Goal: Task Accomplishment & Management: Manage account settings

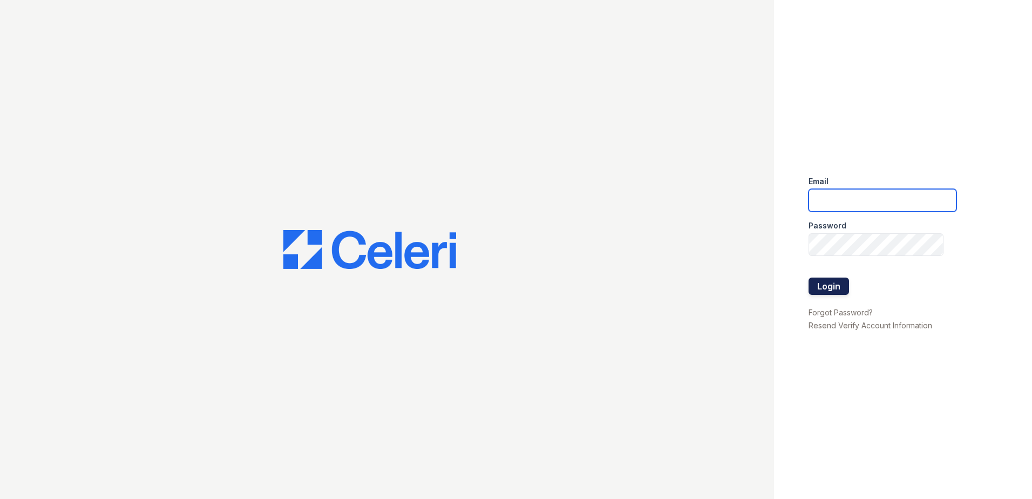
type input "[EMAIL_ADDRESS][DOMAIN_NAME]"
click at [828, 290] on button "Login" at bounding box center [828, 285] width 40 height 17
